Goal: Task Accomplishment & Management: Complete application form

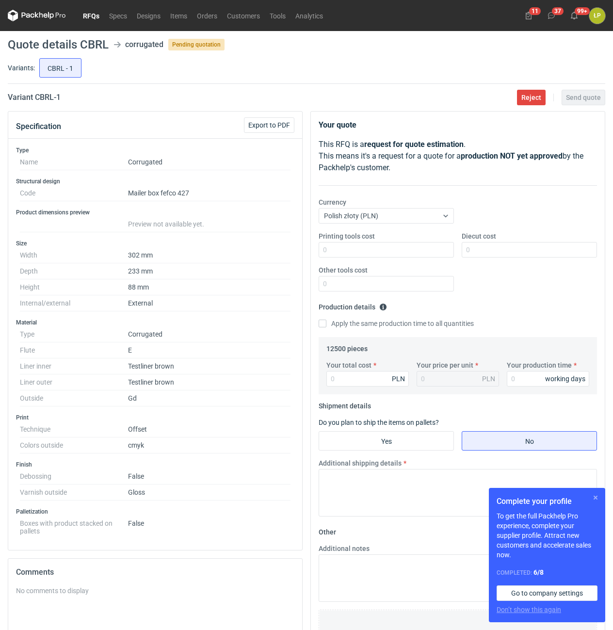
click at [595, 494] on button "button" at bounding box center [596, 498] width 12 height 12
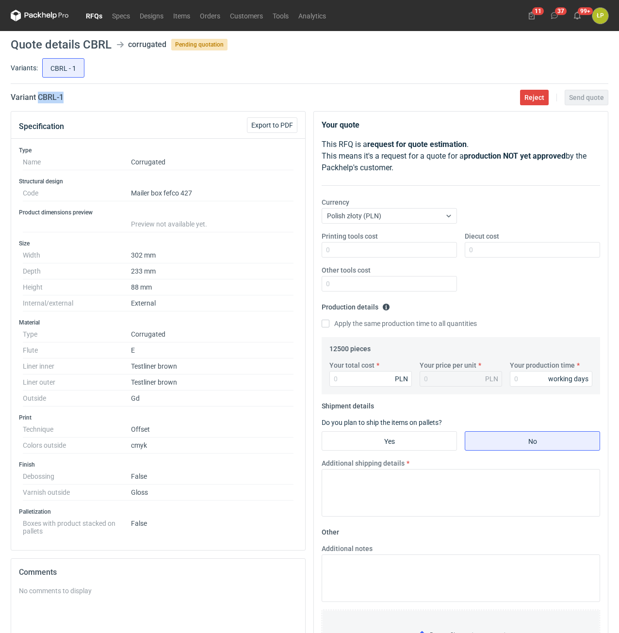
drag, startPoint x: 91, startPoint y: 102, endPoint x: 39, endPoint y: 103, distance: 51.4
click at [39, 103] on div "Variant CBRL - 1 Reject Send quote" at bounding box center [310, 98] width 598 height 12
copy h2 "CBRL - 1"
click at [389, 256] on input "Printing tools cost" at bounding box center [389, 250] width 135 height 16
click at [395, 253] on input "Printing tools cost" at bounding box center [389, 250] width 135 height 16
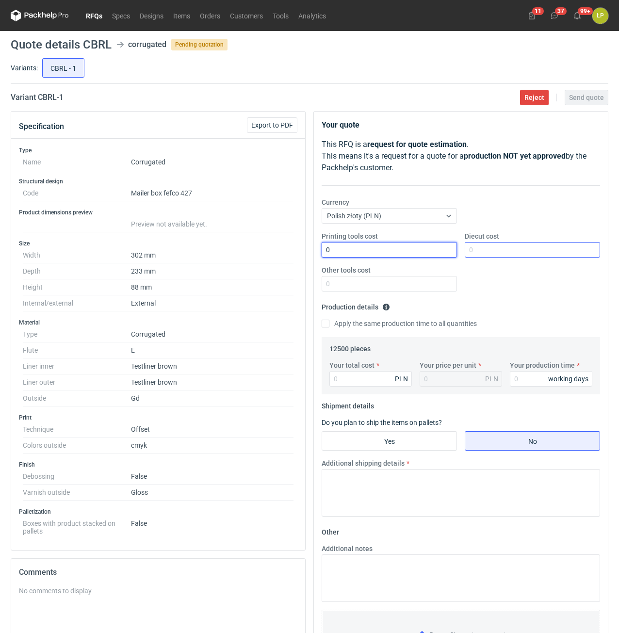
type input "0"
click at [529, 256] on input "Diecut cost" at bounding box center [532, 250] width 135 height 16
click at [499, 258] on div "Printing tools cost 0 Diecut cost Other tools cost" at bounding box center [461, 265] width 286 height 68
drag, startPoint x: 499, startPoint y: 257, endPoint x: 503, endPoint y: 248, distance: 9.4
click at [500, 256] on input "Diecut cost" at bounding box center [532, 250] width 135 height 16
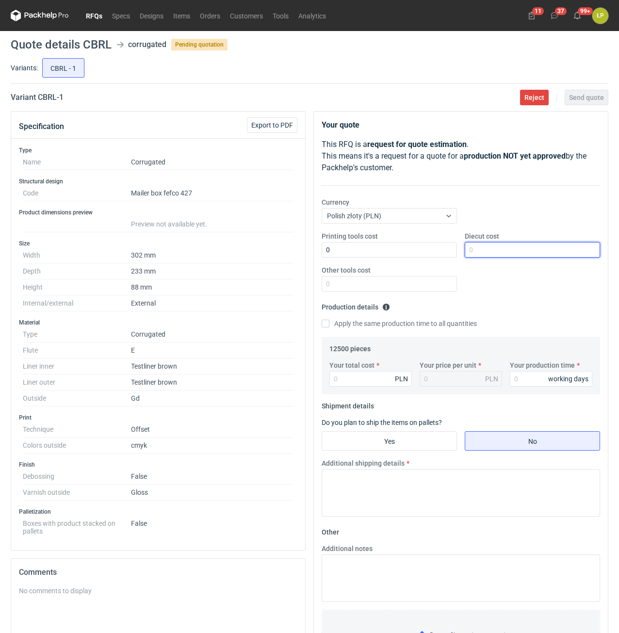
click at [503, 248] on input "Diecut cost" at bounding box center [532, 250] width 135 height 16
type input "1700"
click at [394, 284] on input "Other tools cost" at bounding box center [389, 284] width 135 height 16
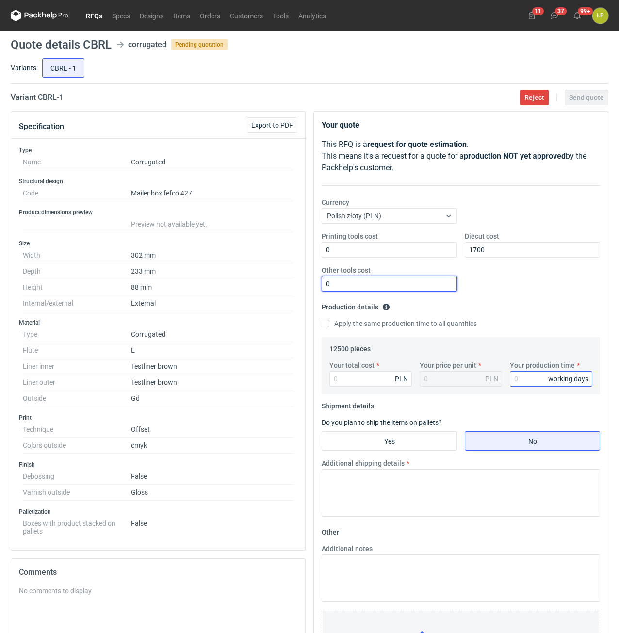
type input "0"
click at [520, 373] on input "Your production time" at bounding box center [551, 379] width 82 height 16
click at [522, 376] on input "1" at bounding box center [551, 379] width 82 height 16
type input "15"
click at [382, 384] on input "Your total cost" at bounding box center [370, 379] width 82 height 16
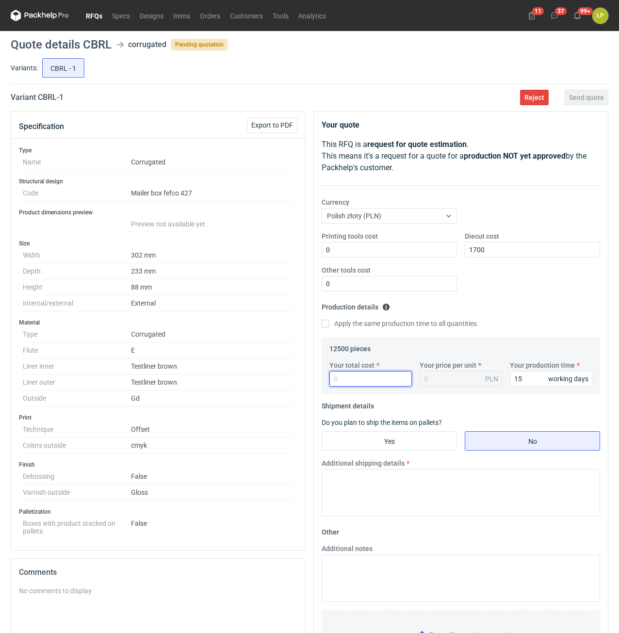
click at [379, 379] on input "Your total cost" at bounding box center [370, 379] width 82 height 16
type input "23500"
type input "1.88"
type input "23500"
click at [410, 434] on input "Yes" at bounding box center [389, 441] width 134 height 18
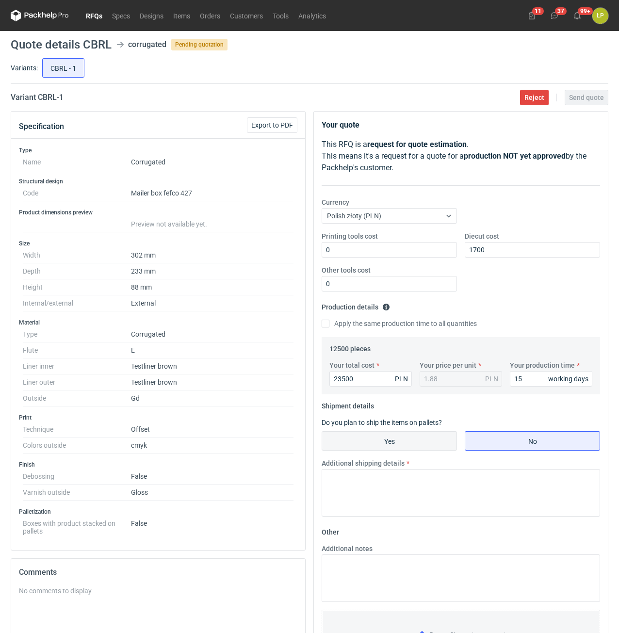
radio input "true"
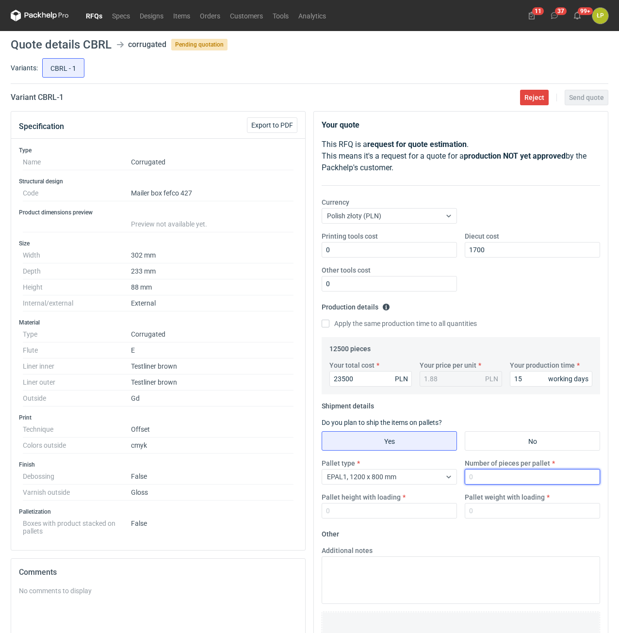
click at [481, 476] on input "Number of pieces per pallet" at bounding box center [532, 477] width 135 height 16
type input "1600"
click at [426, 511] on input "Pallet height with loading" at bounding box center [389, 511] width 135 height 16
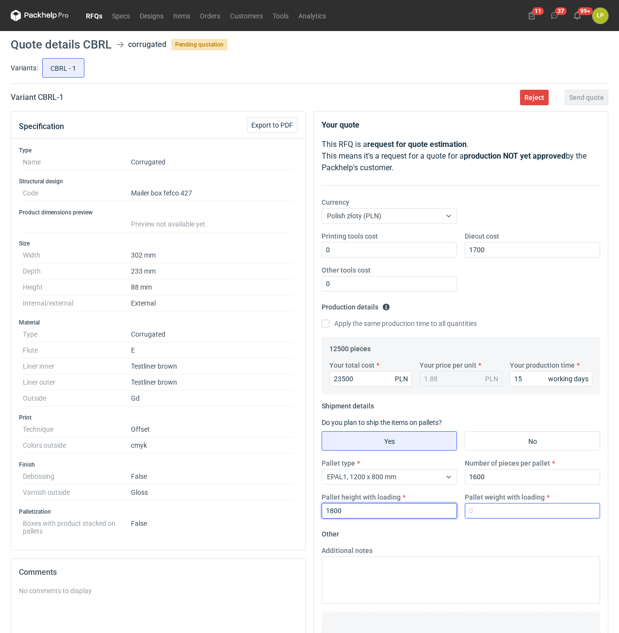
type input "1800"
click at [495, 514] on input "Pallet weight with loading" at bounding box center [532, 511] width 135 height 16
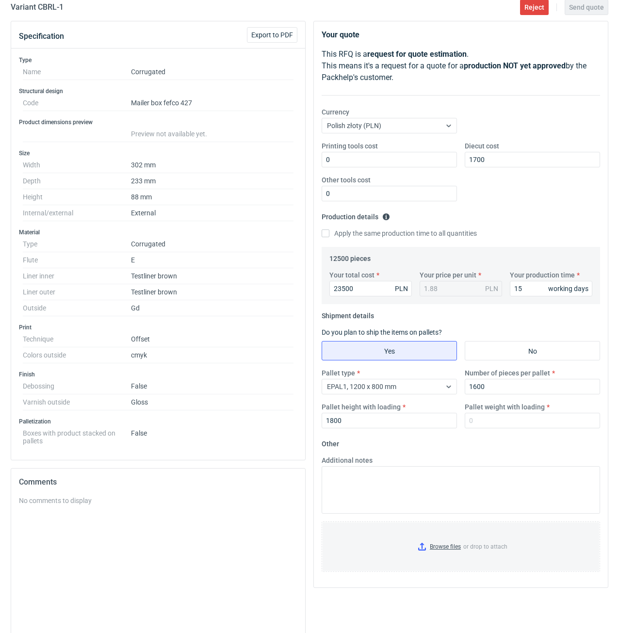
scroll to position [158, 0]
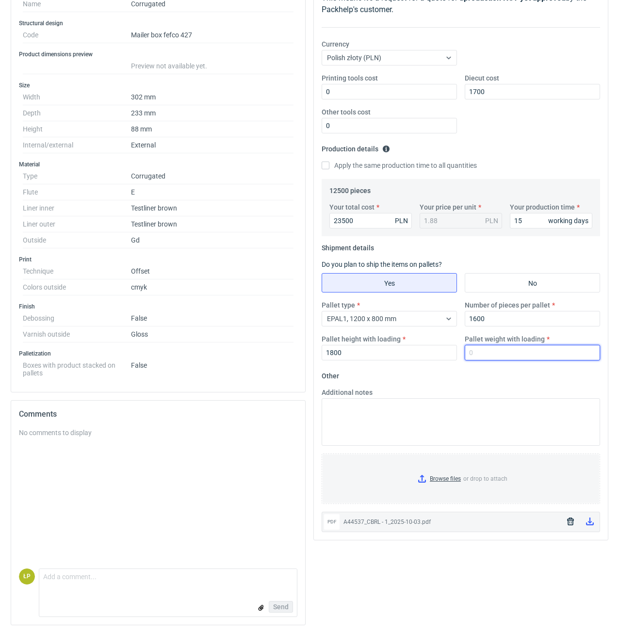
click at [511, 354] on input "Pallet weight with loading" at bounding box center [532, 353] width 135 height 16
click at [536, 347] on input "Pallet weight with loading" at bounding box center [532, 353] width 135 height 16
type input "475"
click at [537, 365] on div "Pallet type EPAL1, 1200 x 800 mm Number of pieces per pallet 1600 Pallet height…" at bounding box center [461, 334] width 286 height 68
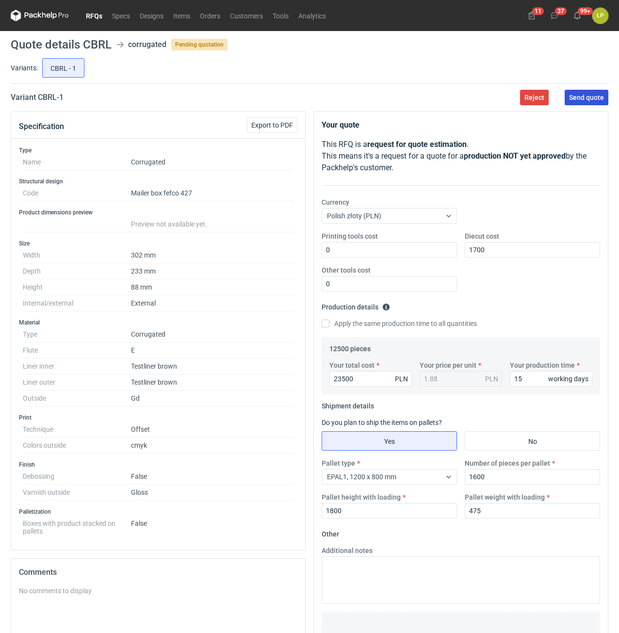
click at [582, 101] on span "Send quote" at bounding box center [586, 97] width 35 height 7
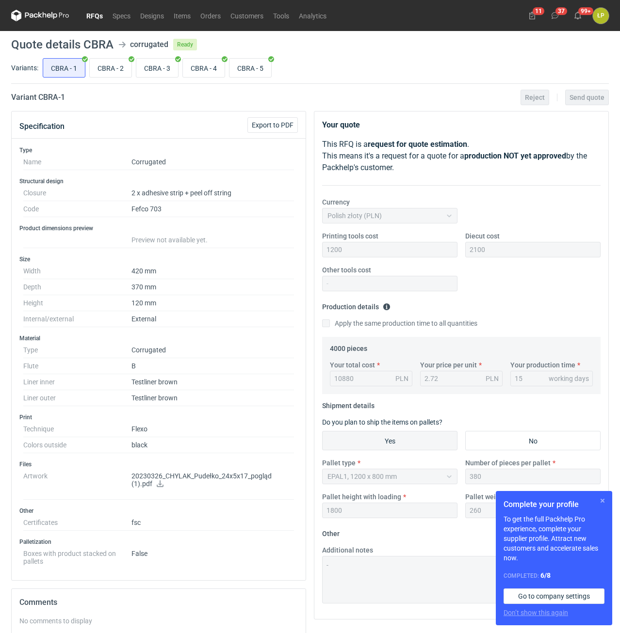
click at [600, 500] on button "button" at bounding box center [603, 501] width 12 height 12
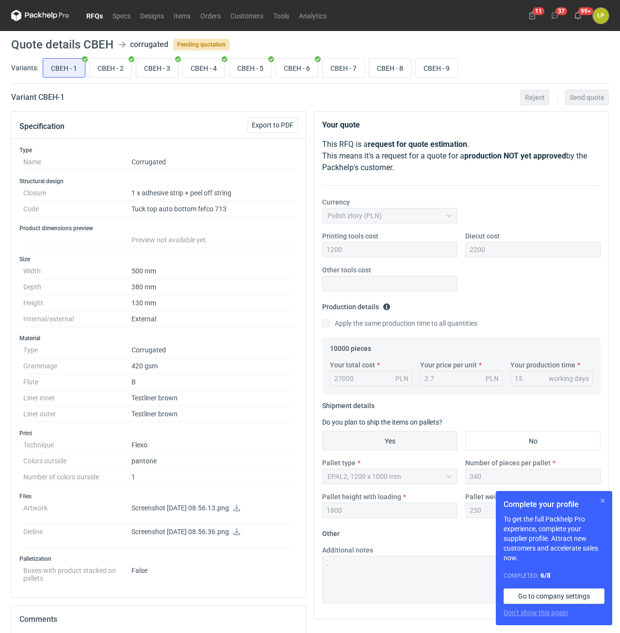
click at [603, 502] on button "button" at bounding box center [603, 501] width 12 height 12
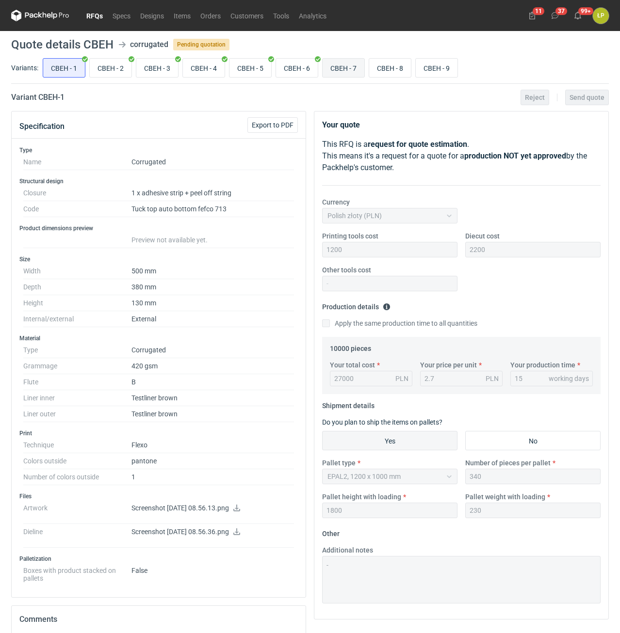
click at [351, 71] on input "CBEH - 7" at bounding box center [344, 68] width 42 height 18
radio input "true"
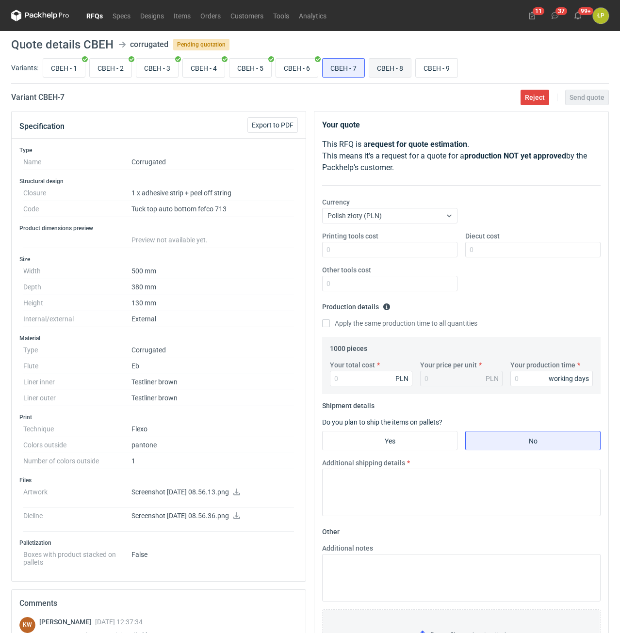
click at [389, 67] on input "CBEH - 8" at bounding box center [390, 68] width 42 height 18
radio input "true"
click at [432, 70] on input "CBEH - 9" at bounding box center [437, 68] width 42 height 18
radio input "true"
click at [344, 69] on input "CBEH - 7" at bounding box center [344, 68] width 42 height 18
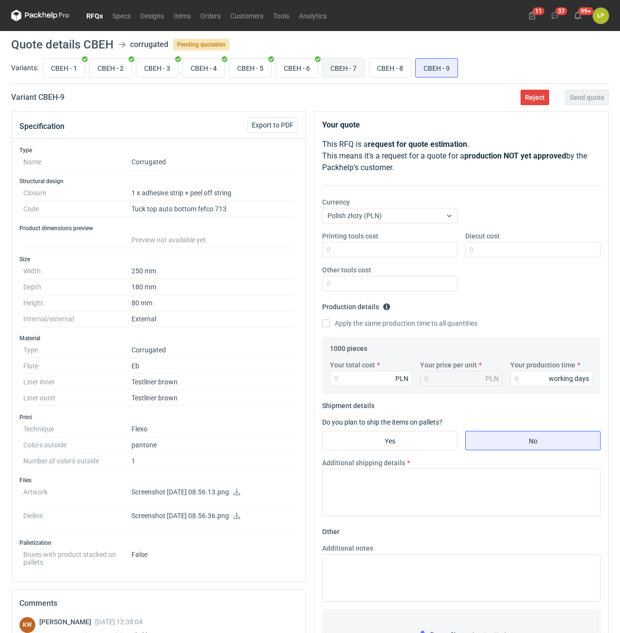
radio input "true"
click at [46, 99] on h2 "Variant CBEH - 7" at bounding box center [37, 98] width 53 height 12
copy h2 "CBEH"
click at [361, 254] on input "Printing tools cost" at bounding box center [389, 250] width 135 height 16
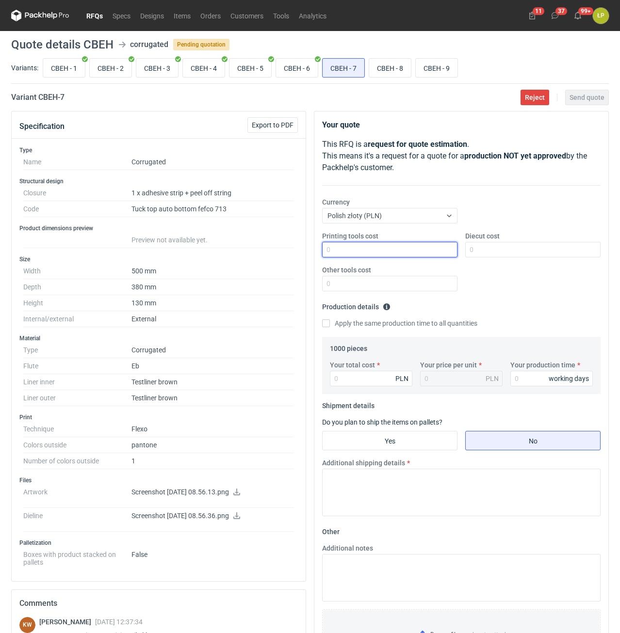
click at [410, 255] on input "Printing tools cost" at bounding box center [389, 250] width 135 height 16
type input "1200"
click at [503, 247] on input "Diecut cost" at bounding box center [532, 250] width 135 height 16
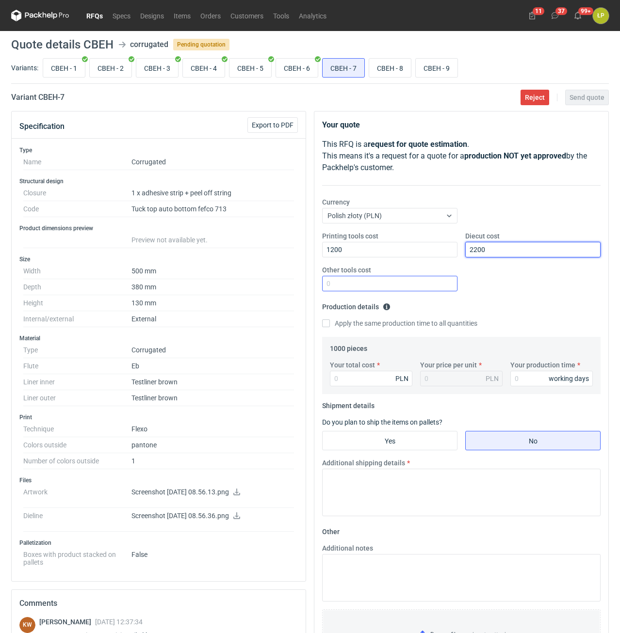
type input "2200"
click at [437, 276] on input "Other tools cost" at bounding box center [389, 284] width 135 height 16
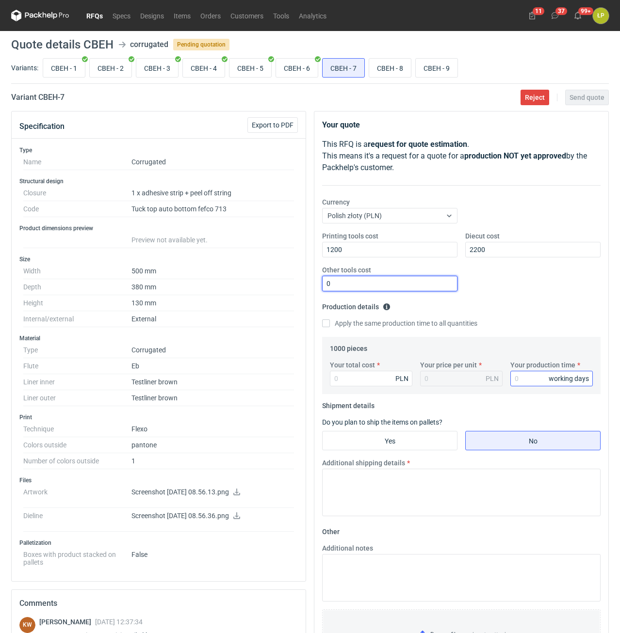
type input "0"
click at [526, 372] on input "Your production time" at bounding box center [551, 379] width 82 height 16
type input "15"
click at [387, 382] on input "Your total cost" at bounding box center [371, 379] width 82 height 16
type input "440"
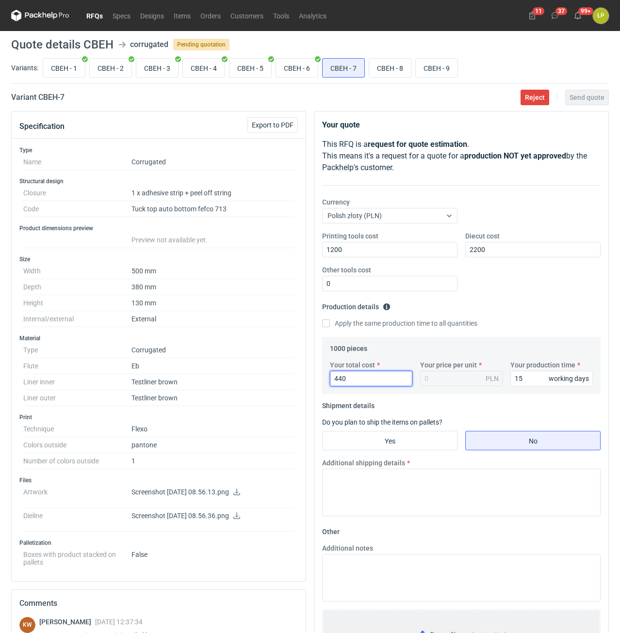
type input "0.44"
type input "4406"
type input "4.41"
type input "4406"
click at [419, 447] on input "Yes" at bounding box center [390, 441] width 134 height 18
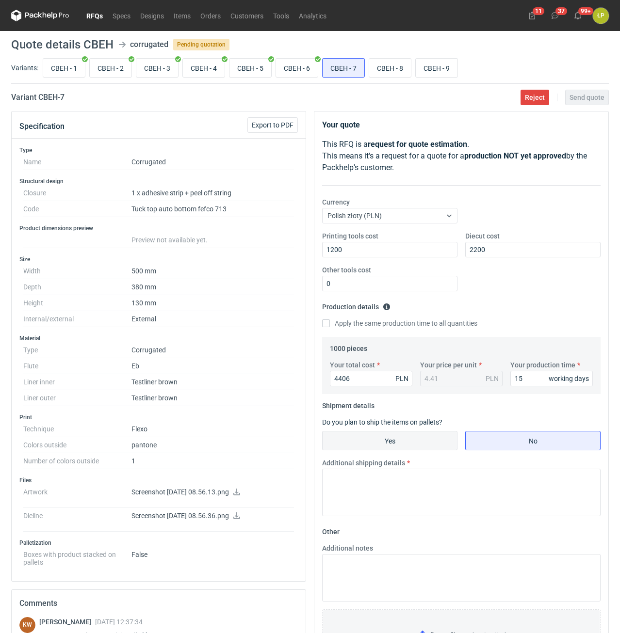
radio input "true"
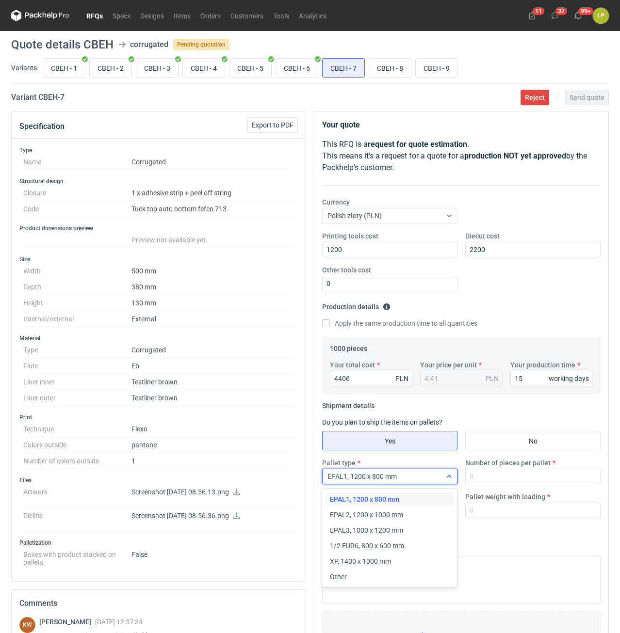
click at [426, 484] on div "EPAL1, 1200 x 800 mm" at bounding box center [382, 477] width 119 height 14
click at [404, 509] on div "EPAL2, 1200 x 1000 mm" at bounding box center [390, 515] width 128 height 14
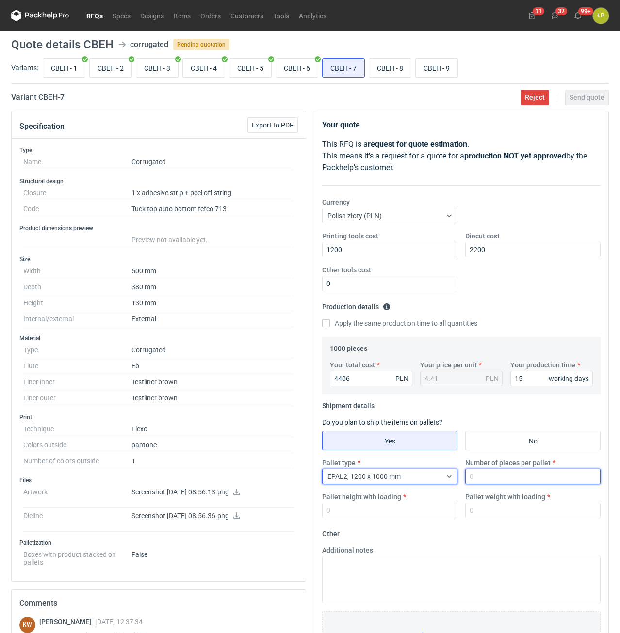
click at [490, 482] on input "Number of pieces per pallet" at bounding box center [532, 477] width 135 height 16
type input "270"
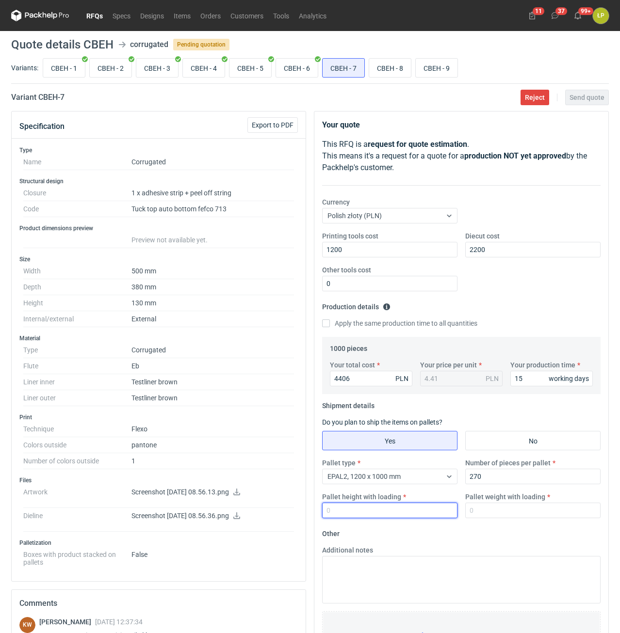
click at [379, 507] on input "Pallet height with loading" at bounding box center [389, 511] width 135 height 16
type input "1800"
click at [422, 537] on fieldset "Other Additional notes Browse files or drop to attach" at bounding box center [461, 598] width 278 height 144
click at [205, 71] on input "CBEH - 4" at bounding box center [204, 68] width 42 height 18
radio input "true"
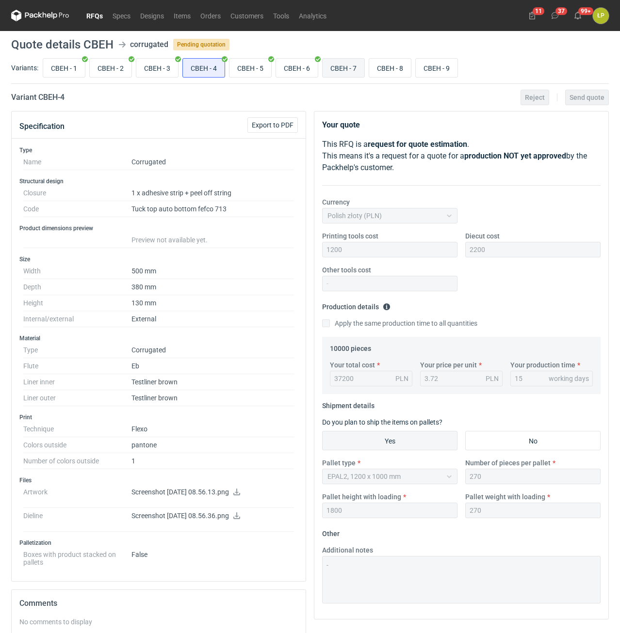
click at [338, 67] on input "CBEH - 7" at bounding box center [344, 68] width 42 height 18
radio input "true"
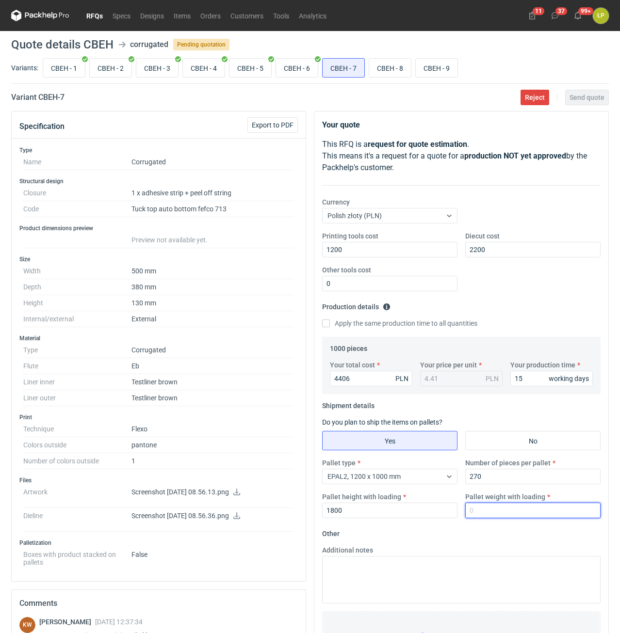
drag, startPoint x: 483, startPoint y: 517, endPoint x: 467, endPoint y: 517, distance: 16.0
click at [467, 517] on input "Pallet weight with loading" at bounding box center [532, 511] width 135 height 16
type input "270"
click at [487, 537] on fieldset "Other Additional notes Browse files or drop to attach" at bounding box center [461, 598] width 278 height 144
click at [585, 100] on span "Send quote" at bounding box center [586, 97] width 35 height 7
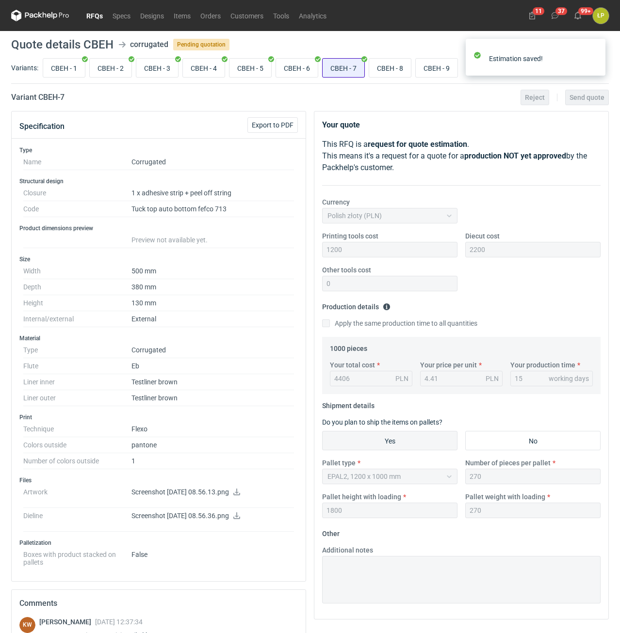
click at [343, 72] on input "CBEH - 7" at bounding box center [344, 68] width 42 height 18
click at [382, 70] on input "CBEH - 8" at bounding box center [390, 68] width 42 height 18
radio input "true"
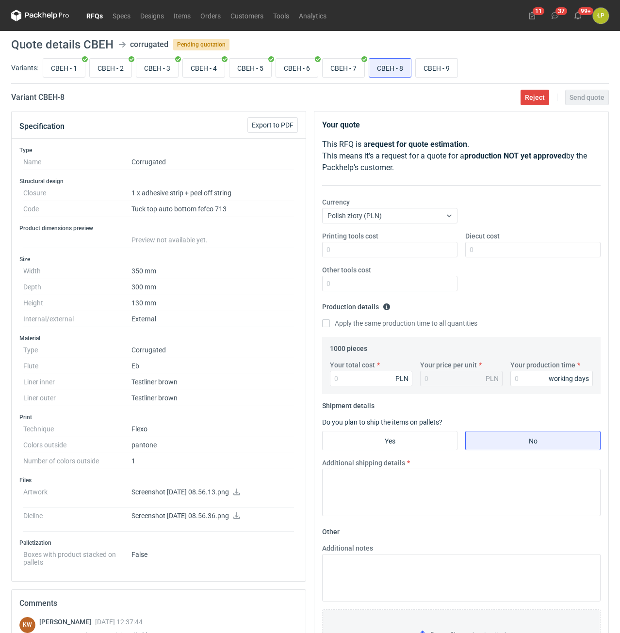
click at [50, 100] on h2 "Variant CBEH - 8" at bounding box center [37, 98] width 53 height 12
copy h2 "CBEH"
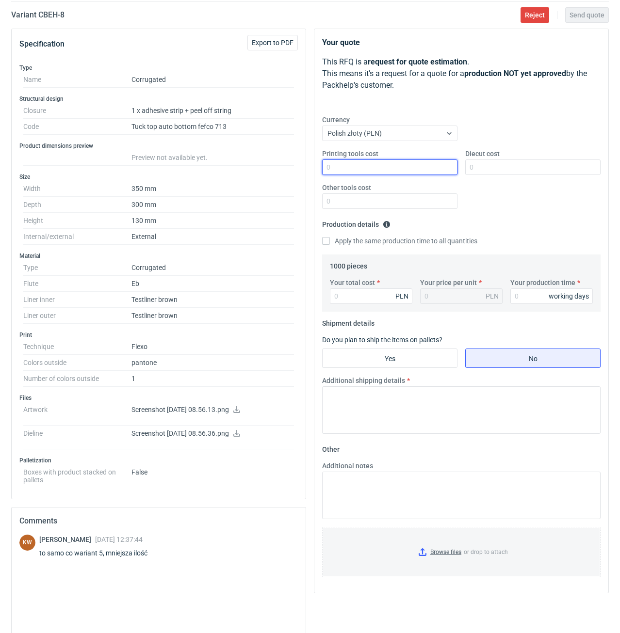
click at [400, 164] on input "Printing tools cost" at bounding box center [389, 168] width 135 height 16
type input "800"
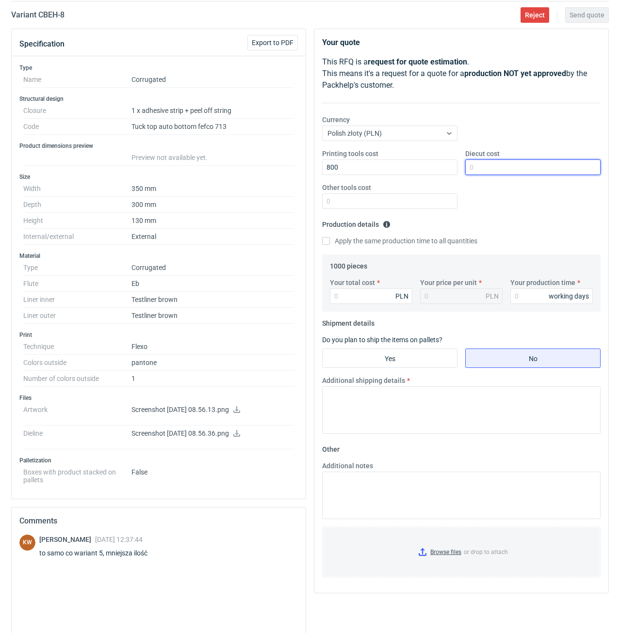
click at [507, 165] on input "Diecut cost" at bounding box center [532, 168] width 135 height 16
type input "1800"
click at [429, 202] on input "Other tools cost" at bounding box center [389, 202] width 135 height 16
type input "0"
click at [521, 297] on input "Your production time" at bounding box center [551, 297] width 82 height 16
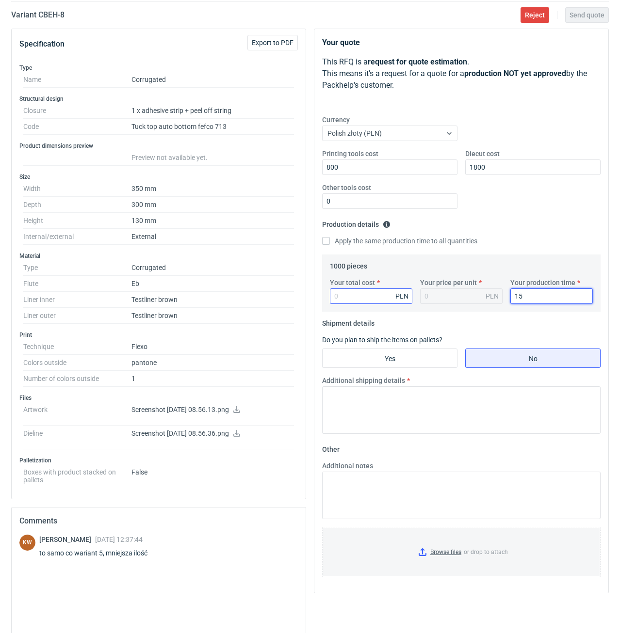
type input "15"
click at [360, 294] on input "Your total cost" at bounding box center [371, 297] width 82 height 16
type input "3080"
type input "3.08"
type input "3080"
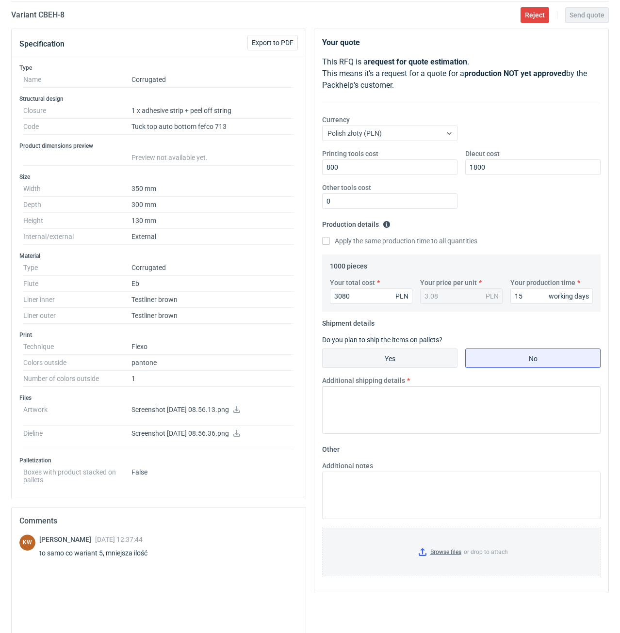
click at [408, 362] on input "Yes" at bounding box center [390, 358] width 134 height 18
radio input "true"
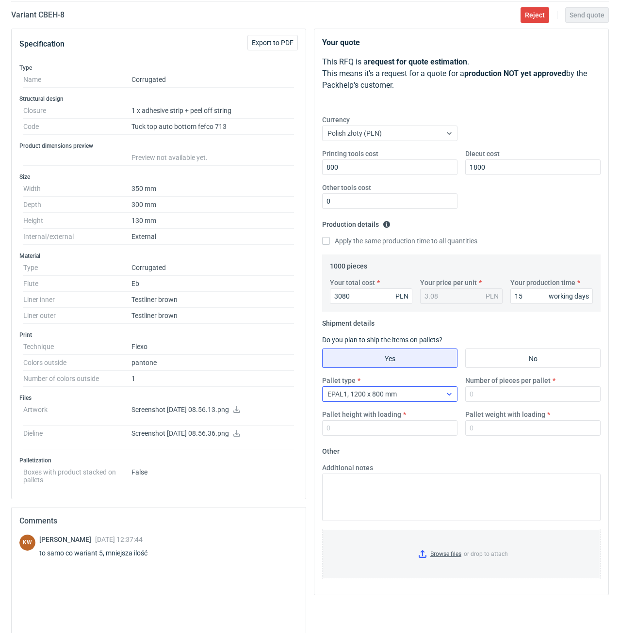
click at [411, 397] on div "EPAL1, 1200 x 800 mm" at bounding box center [382, 395] width 119 height 14
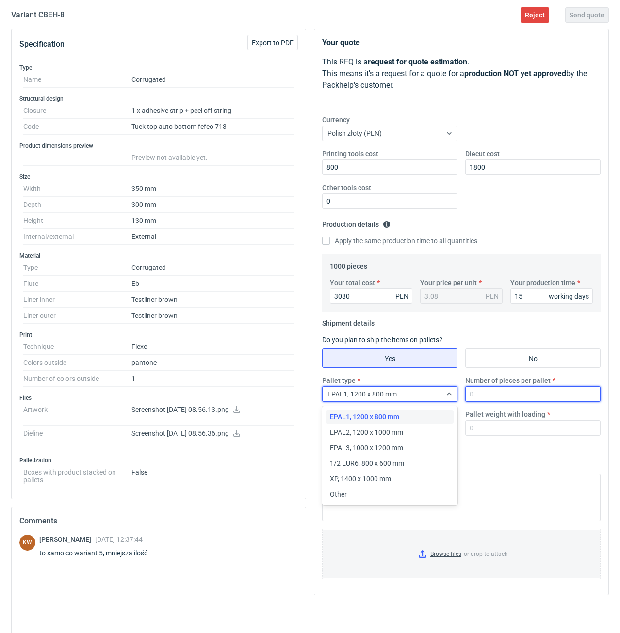
click at [497, 392] on input "Number of pieces per pallet" at bounding box center [532, 395] width 135 height 16
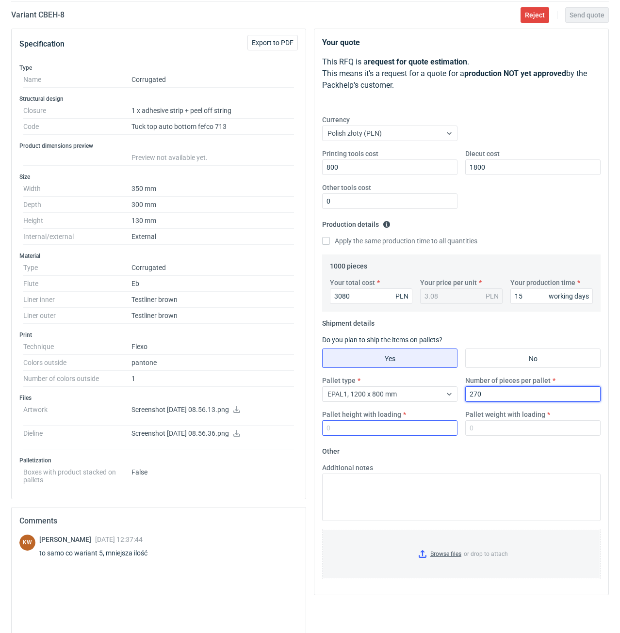
type input "270"
click at [436, 426] on input "Pallet height with loading" at bounding box center [389, 429] width 135 height 16
type input "4"
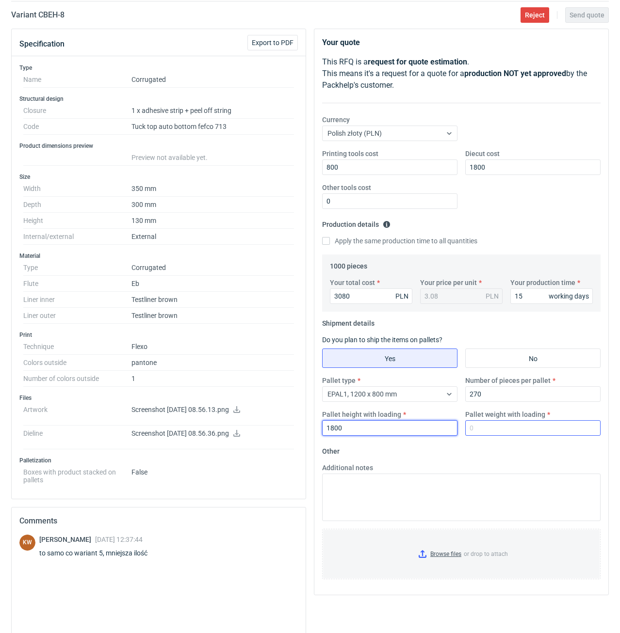
type input "1800"
click at [492, 434] on input "Pallet weight with loading" at bounding box center [532, 429] width 135 height 16
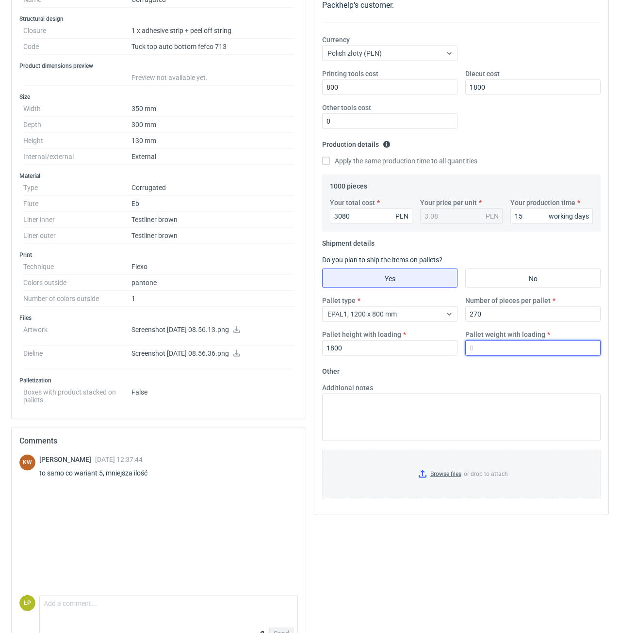
scroll to position [165, 0]
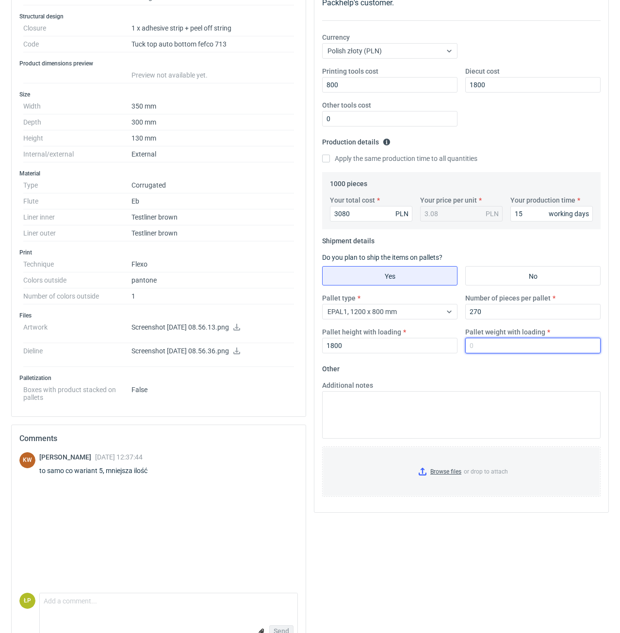
click at [534, 350] on input "Pallet weight with loading" at bounding box center [532, 346] width 135 height 16
type input "180"
click at [530, 365] on form "Other Additional notes Browse files or drop to attach" at bounding box center [461, 433] width 278 height 144
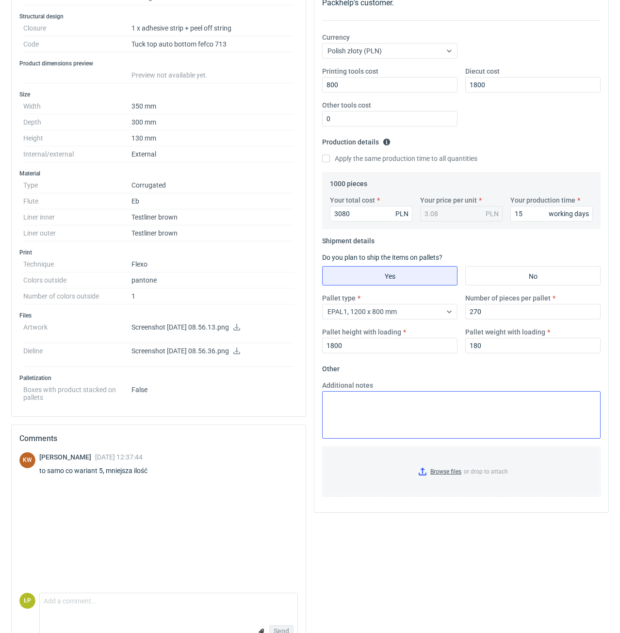
scroll to position [0, 0]
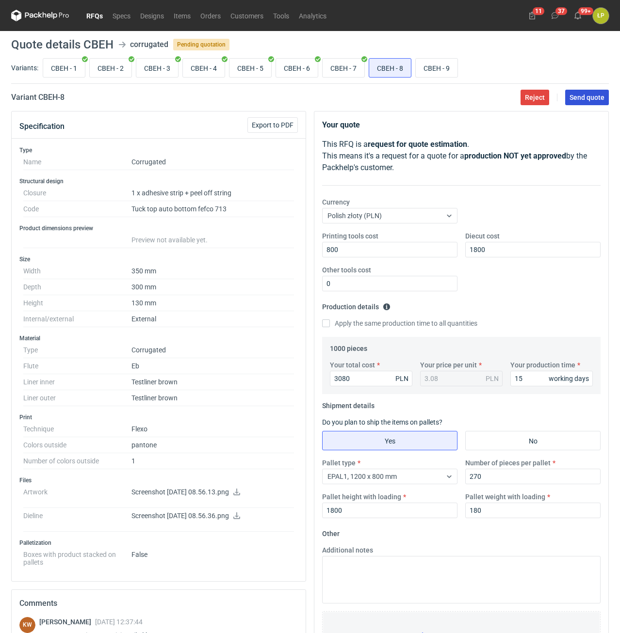
click at [569, 99] on button "Send quote" at bounding box center [587, 98] width 44 height 16
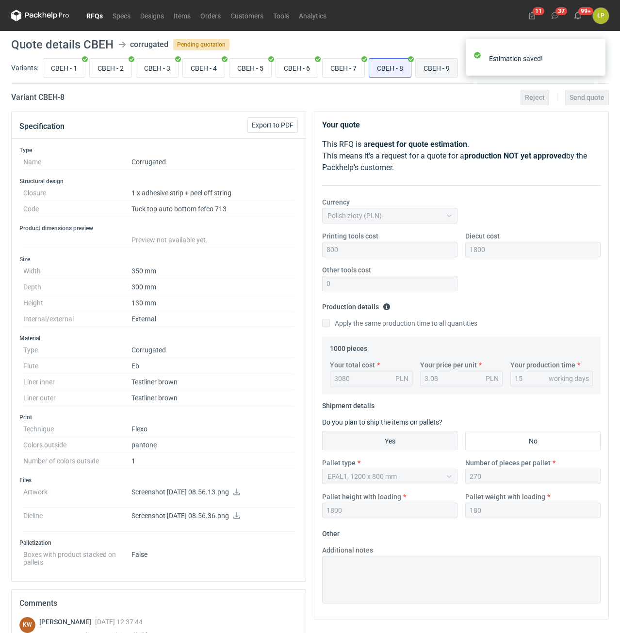
click at [425, 74] on input "CBEH - 9" at bounding box center [437, 68] width 42 height 18
radio input "true"
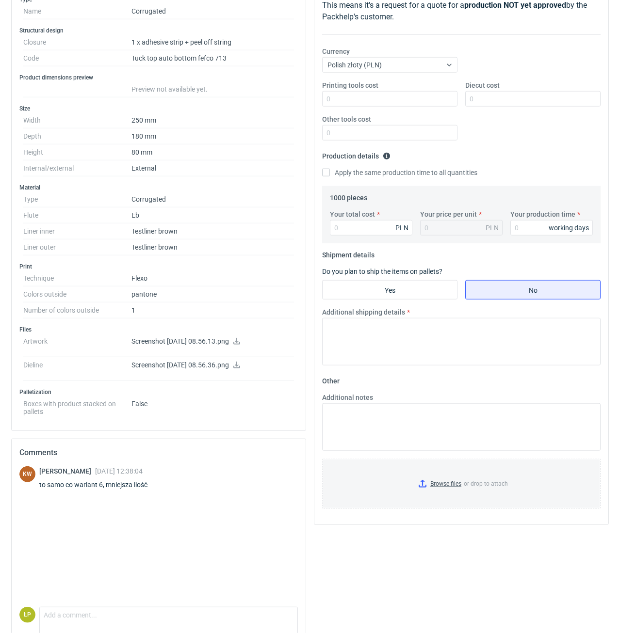
scroll to position [106, 0]
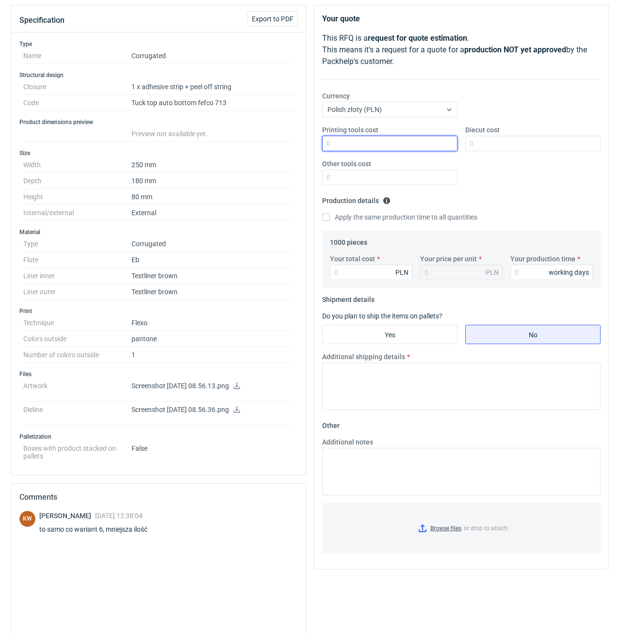
click at [353, 148] on input "Printing tools cost" at bounding box center [389, 144] width 135 height 16
click at [406, 146] on input "Printing tools cost" at bounding box center [389, 144] width 135 height 16
type input "900"
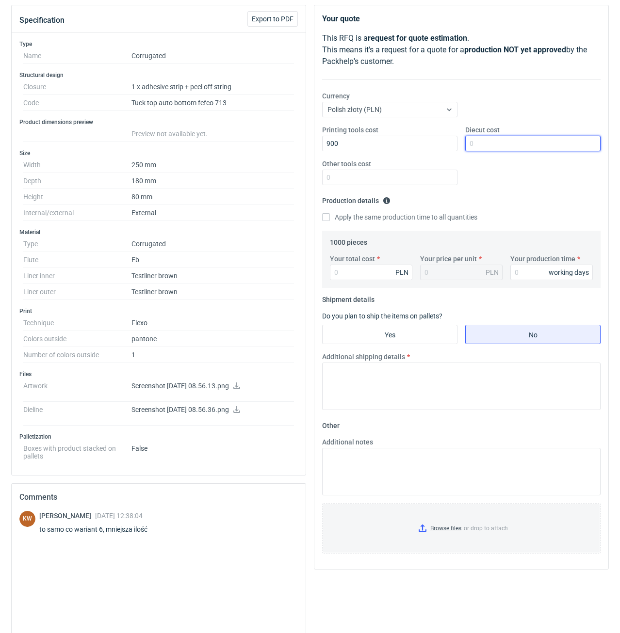
click at [503, 137] on input "Diecut cost" at bounding box center [532, 144] width 135 height 16
type input "2000"
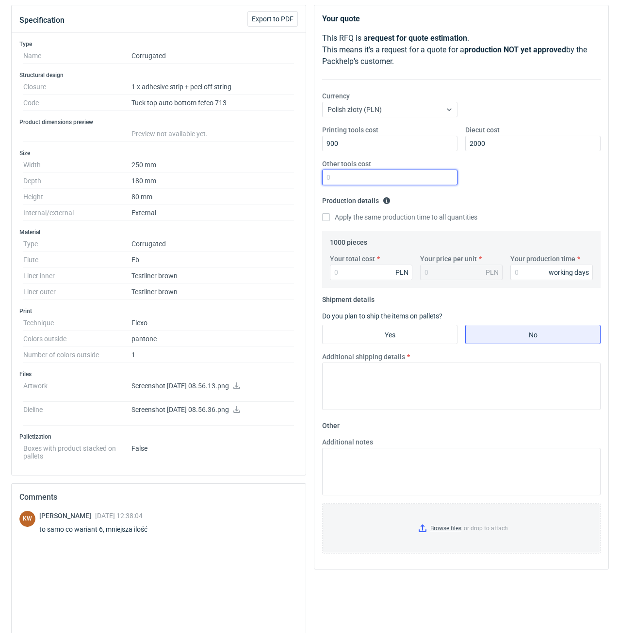
click at [417, 177] on input "Other tools cost" at bounding box center [389, 178] width 135 height 16
type input "0"
click at [518, 267] on input "Your production time" at bounding box center [551, 273] width 82 height 16
type input "15"
click at [375, 274] on input "Your total cost" at bounding box center [371, 273] width 82 height 16
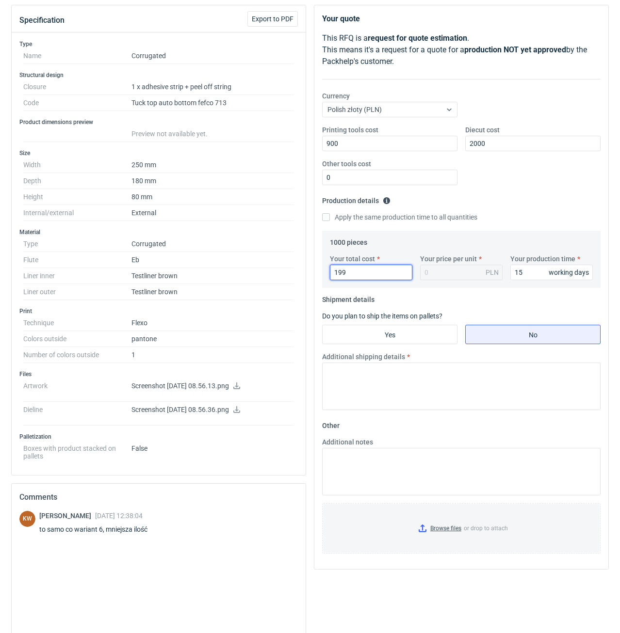
type input "1992"
type input "1.99"
type input "1992"
click at [410, 335] on input "Yes" at bounding box center [390, 334] width 134 height 18
radio input "true"
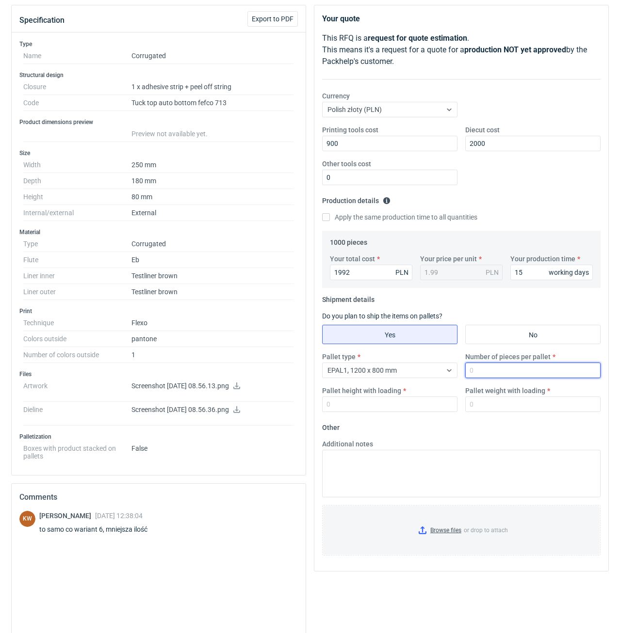
click at [494, 374] on input "Number of pieces per pallet" at bounding box center [532, 371] width 135 height 16
type input "540"
click at [433, 405] on input "Pallet height with loading" at bounding box center [389, 405] width 135 height 16
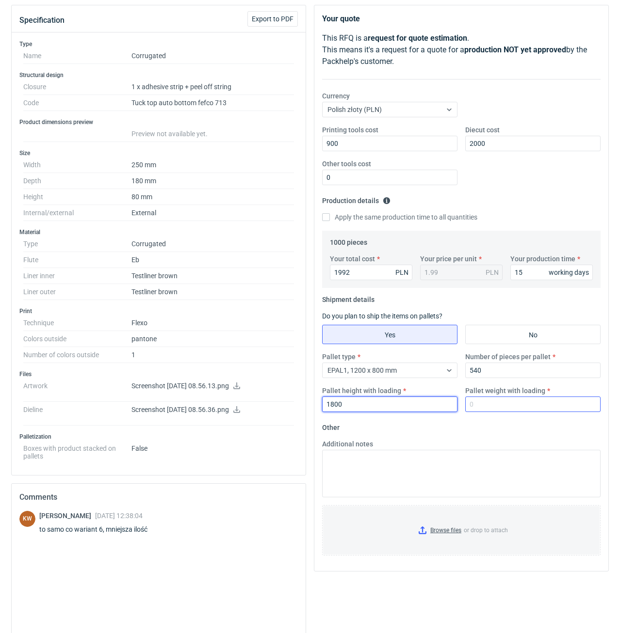
type input "1800"
click at [503, 405] on input "Pallet weight with loading" at bounding box center [532, 405] width 135 height 16
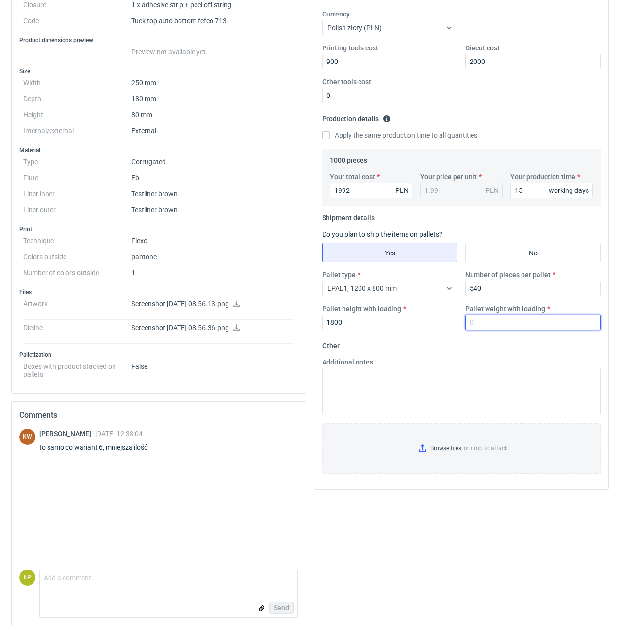
scroll to position [189, 0]
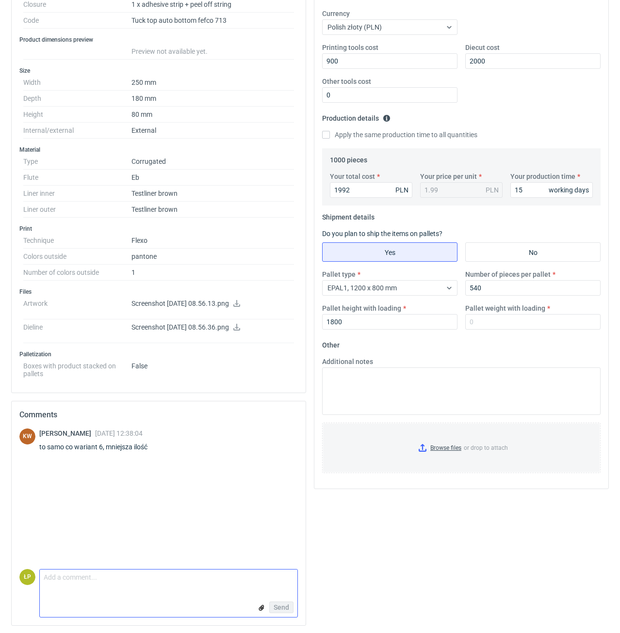
click at [153, 576] on textarea "Comment message" at bounding box center [169, 580] width 258 height 20
type textarea "Cena dla MOQ - 1200 SZTUK."
click at [279, 603] on button "Send" at bounding box center [281, 608] width 24 height 12
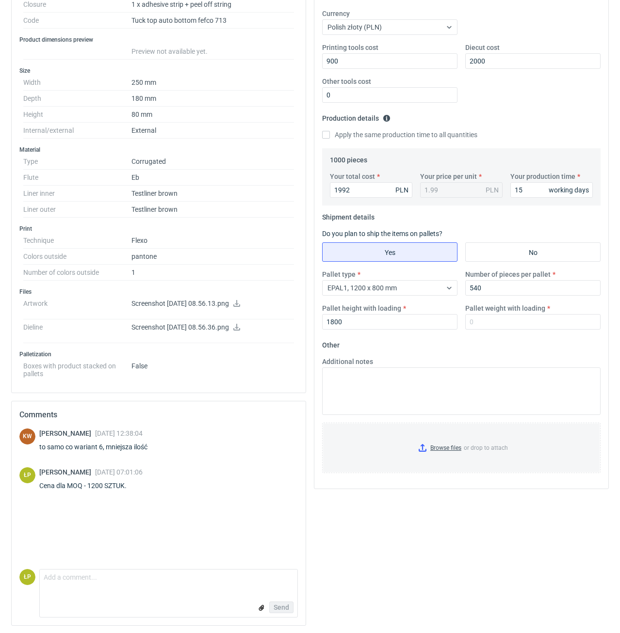
scroll to position [0, 0]
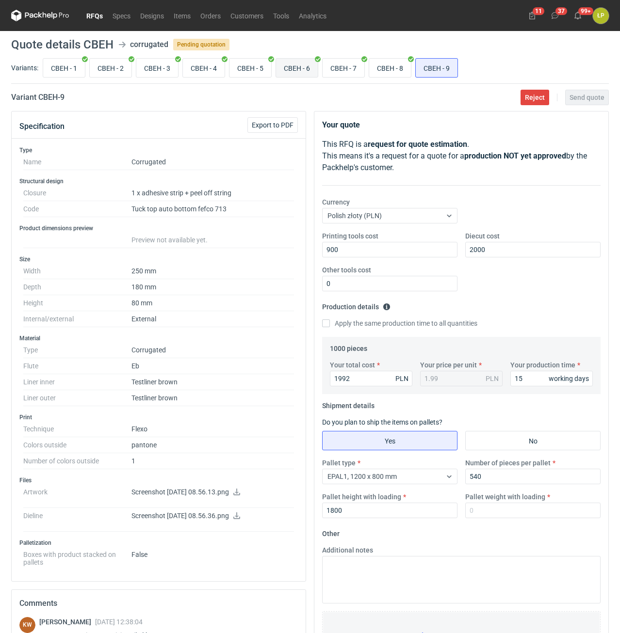
click at [290, 67] on input "CBEH - 6" at bounding box center [297, 68] width 42 height 18
radio input "true"
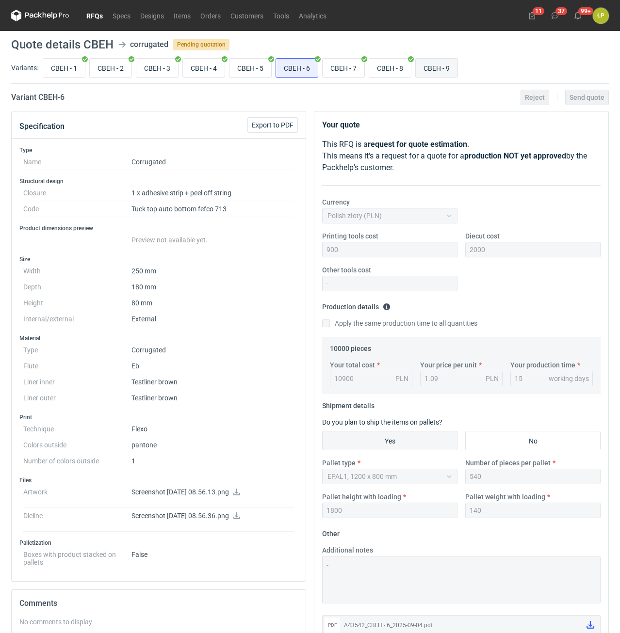
click at [448, 63] on input "CBEH - 9" at bounding box center [437, 68] width 42 height 18
radio input "true"
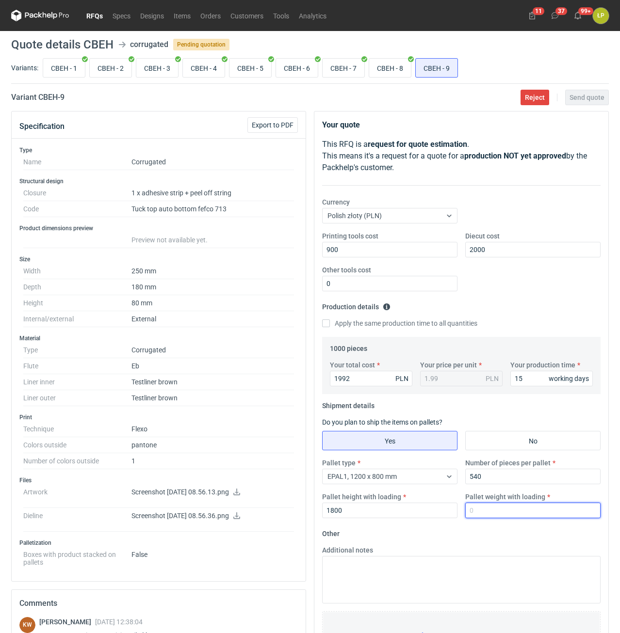
click at [489, 508] on input "Pallet weight with loading" at bounding box center [532, 511] width 135 height 16
type input "140"
click at [497, 536] on fieldset "Other Additional notes Browse files or drop to attach" at bounding box center [461, 598] width 278 height 144
click at [580, 101] on span "Send quote" at bounding box center [586, 97] width 35 height 7
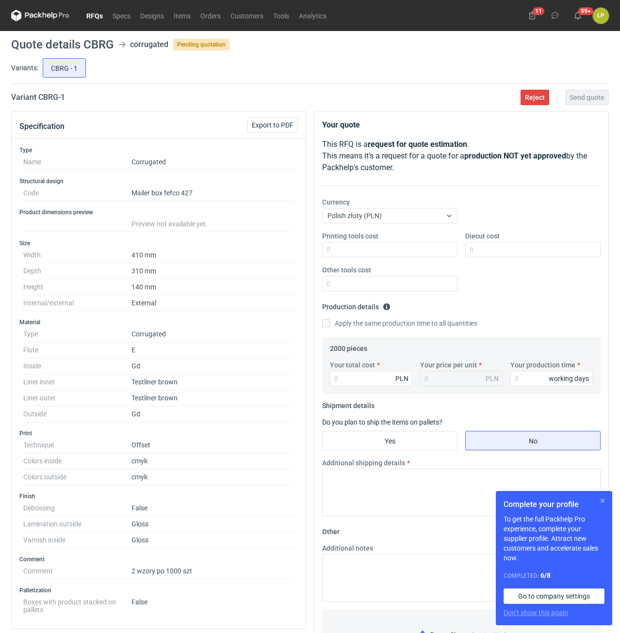
click at [601, 499] on button "button" at bounding box center [603, 501] width 12 height 12
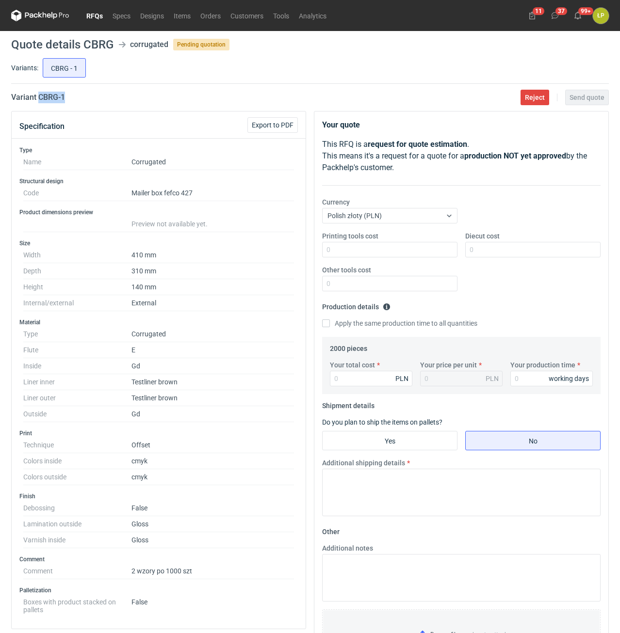
drag, startPoint x: 90, startPoint y: 109, endPoint x: 39, endPoint y: 103, distance: 51.7
click at [39, 103] on main "Quote details CBRG corrugated Pending quotation Variants: CBRG - 1 Variant CBRG…" at bounding box center [309, 450] width 605 height 839
copy h2 "CBRG - 1"
click at [421, 255] on input "Printing tools cost" at bounding box center [389, 250] width 135 height 16
click at [421, 254] on input "Printing tools cost" at bounding box center [389, 250] width 135 height 16
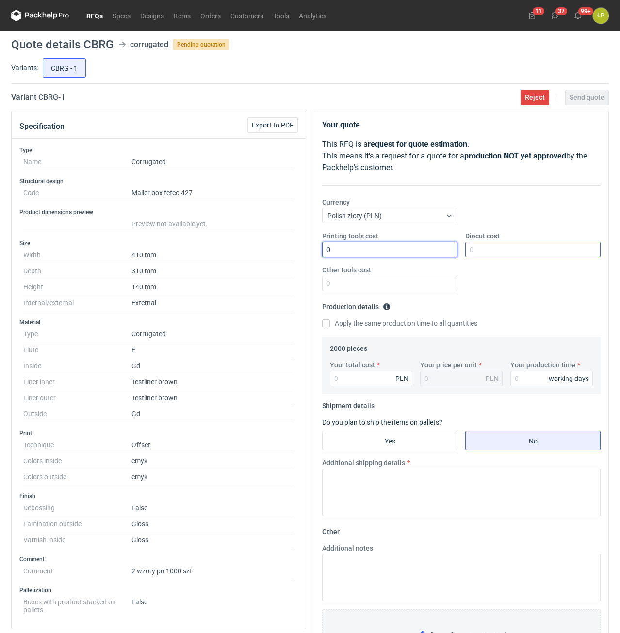
type input "0"
click at [510, 245] on input "Diecut cost" at bounding box center [532, 250] width 135 height 16
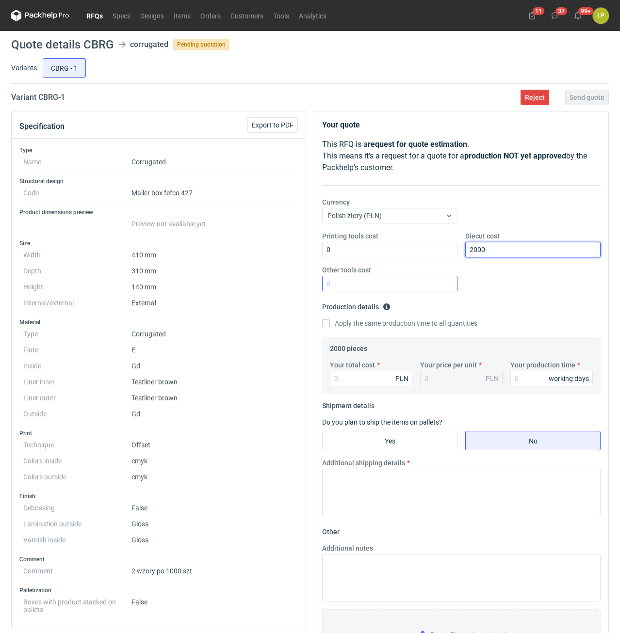
type input "2000"
click at [426, 277] on input "Other tools cost" at bounding box center [389, 284] width 135 height 16
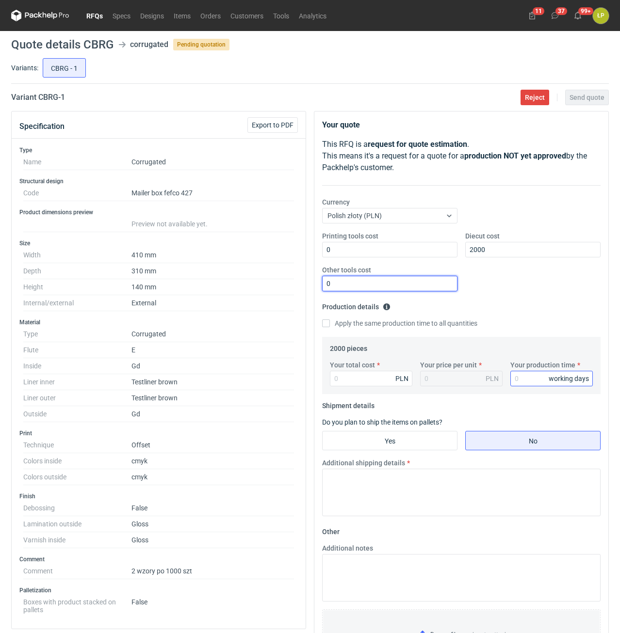
type input "0"
click at [525, 384] on input "Your production time" at bounding box center [551, 379] width 82 height 16
type input "15"
click at [373, 380] on input "Your total cost" at bounding box center [371, 379] width 82 height 16
click at [385, 382] on input "Your total cost" at bounding box center [371, 379] width 82 height 16
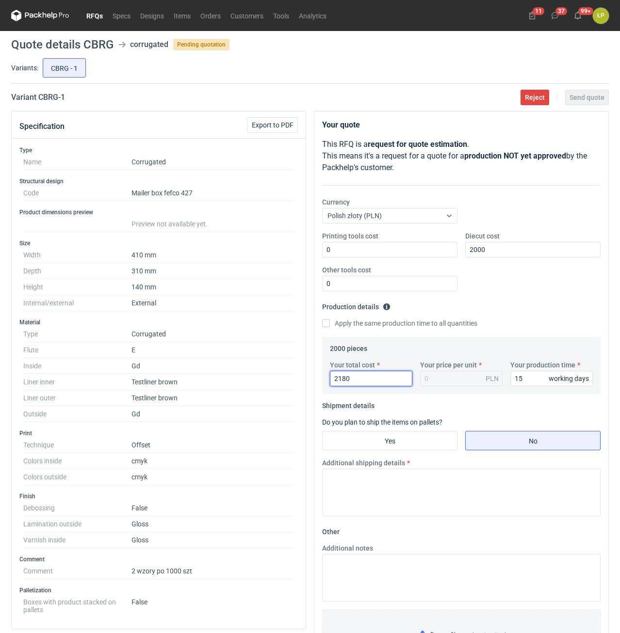
type input "21800"
type input "10.9"
type input "21800"
click at [423, 430] on fieldset "Shipment details Do you plan to ship the items on pallets? Yes No Additional sh…" at bounding box center [461, 461] width 278 height 126
click at [421, 440] on input "Yes" at bounding box center [390, 441] width 134 height 18
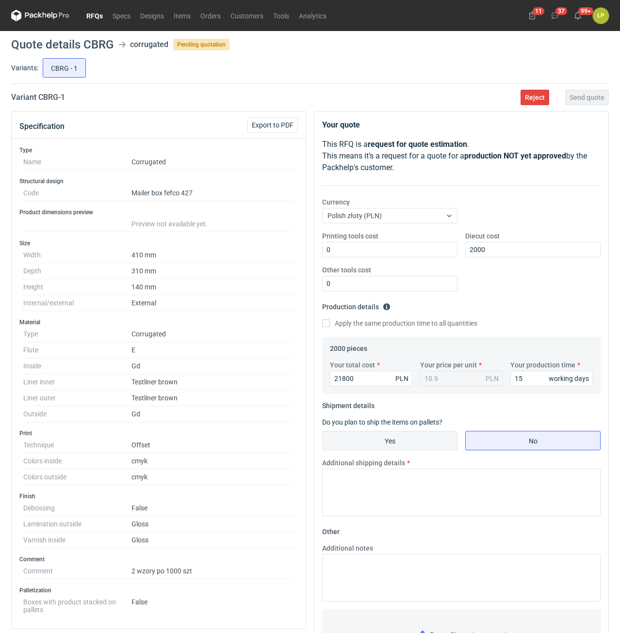
radio input "true"
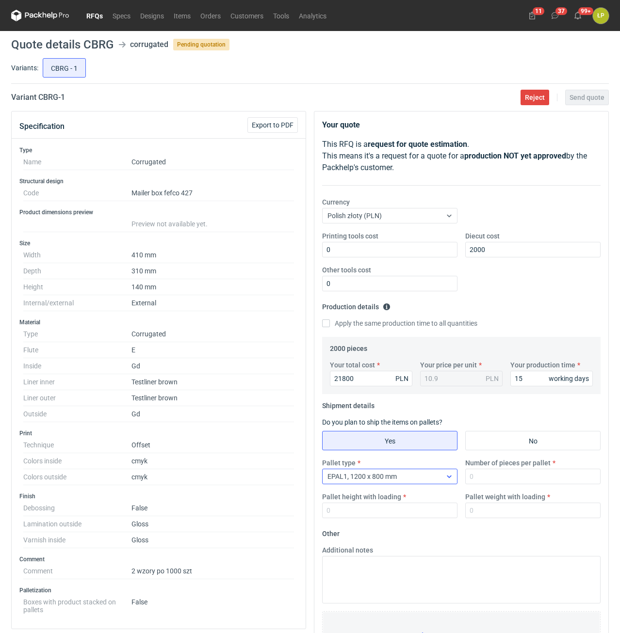
click at [422, 479] on div "EPAL1, 1200 x 800 mm" at bounding box center [382, 477] width 119 height 14
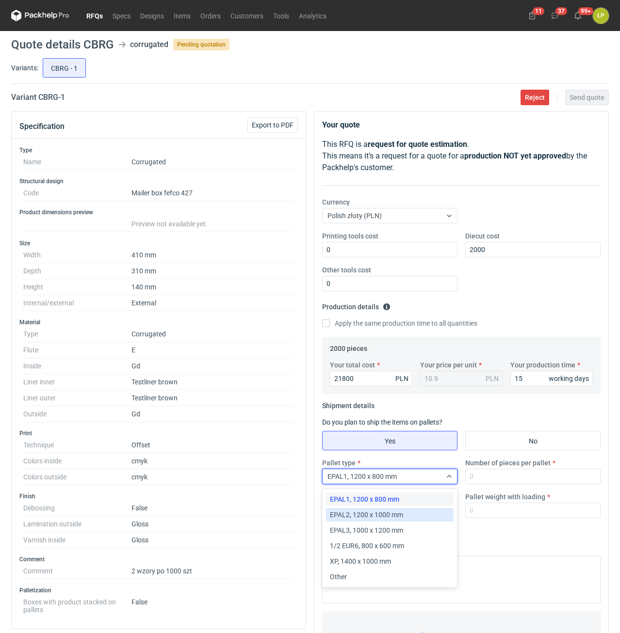
click at [403, 514] on span "EPAL2, 1200 x 1000 mm" at bounding box center [366, 515] width 73 height 10
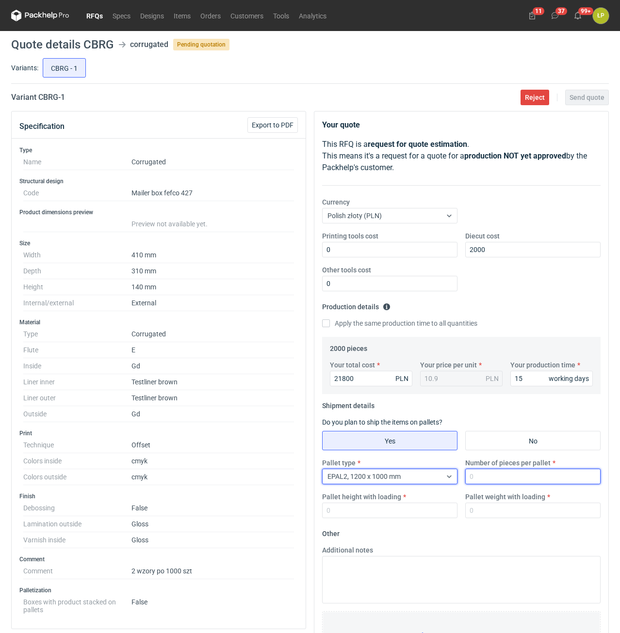
click at [482, 479] on input "Number of pieces per pallet" at bounding box center [532, 477] width 135 height 16
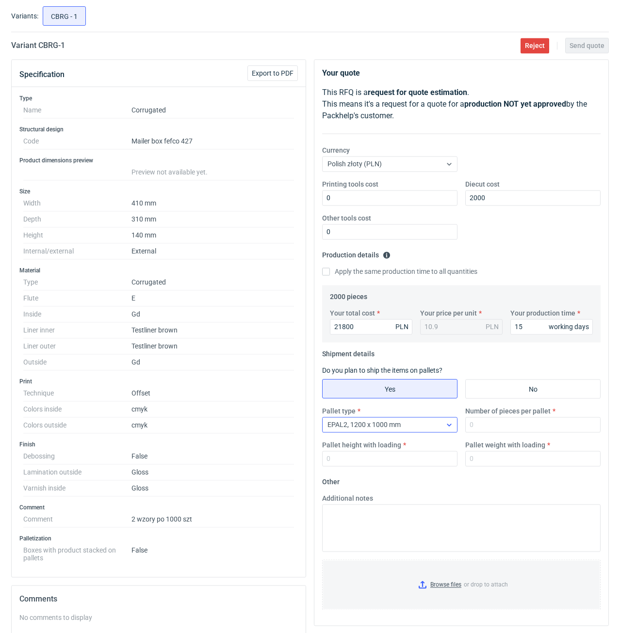
scroll to position [82, 0]
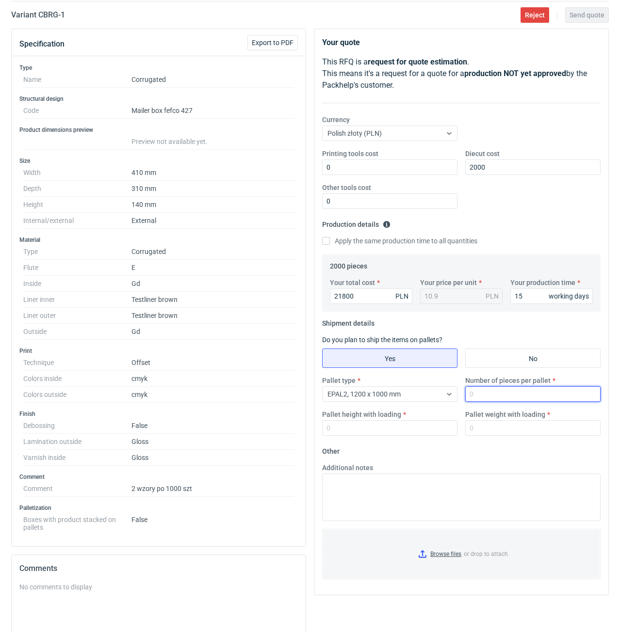
click at [475, 401] on input "Number of pieces per pallet" at bounding box center [532, 395] width 135 height 16
click at [521, 399] on input "Number of pieces per pallet" at bounding box center [532, 395] width 135 height 16
type input "800"
click at [416, 430] on input "Pallet height with loading" at bounding box center [389, 429] width 135 height 16
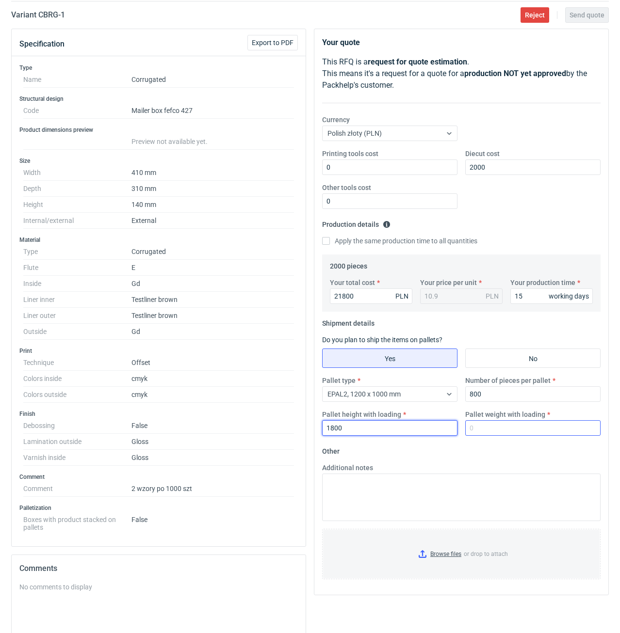
type input "1800"
click at [476, 433] on input "Pallet weight with loading" at bounding box center [532, 429] width 135 height 16
click at [553, 425] on input "Pallet weight with loading" at bounding box center [532, 429] width 135 height 16
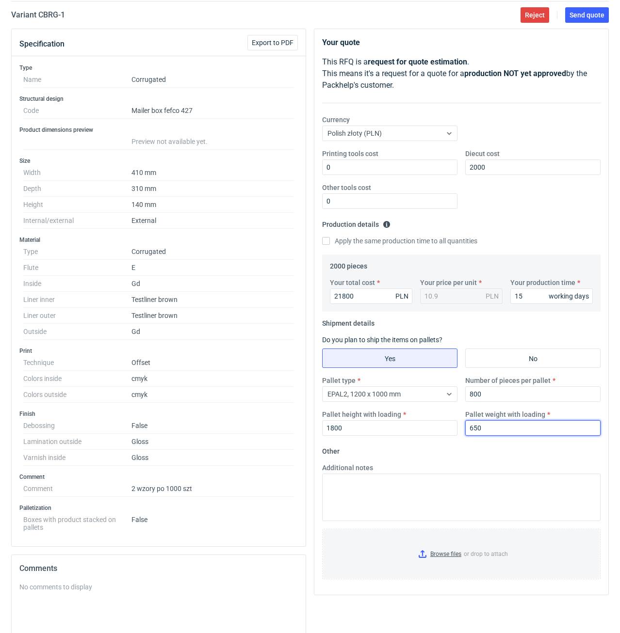
type input "650"
click at [556, 465] on div "Additional notes" at bounding box center [461, 492] width 286 height 58
click at [570, 25] on main "Quote details CBRG corrugated Pending quotation Variants: CBRG - 1 Variant CBRG…" at bounding box center [309, 368] width 605 height 839
click at [571, 23] on main "Quote details CBRG corrugated Pending quotation Variants: CBRG - 1 Variant CBRG…" at bounding box center [309, 368] width 605 height 839
click at [572, 22] on button "Send quote" at bounding box center [587, 15] width 44 height 16
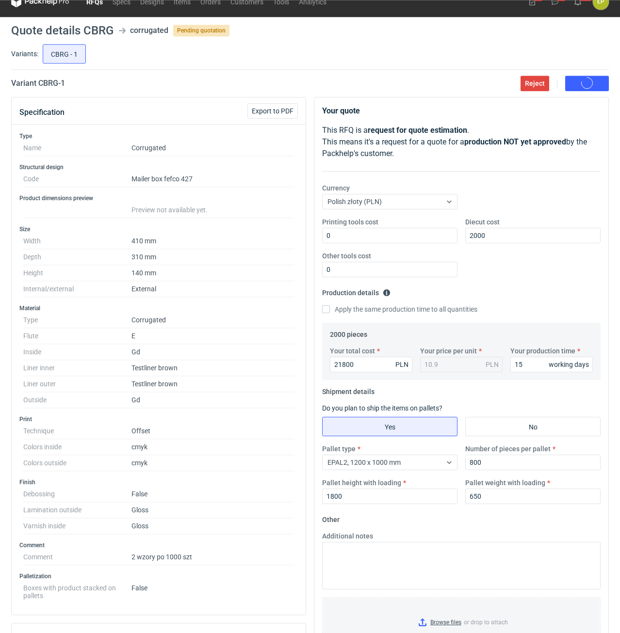
scroll to position [0, 0]
